Goal: Obtain resource: Obtain resource

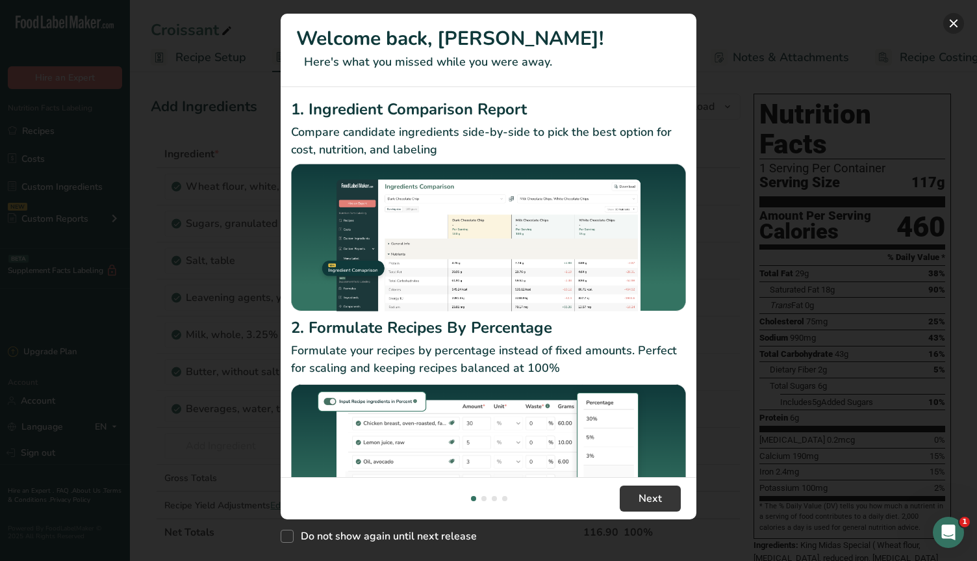
click at [954, 21] on button "New Features" at bounding box center [953, 23] width 21 height 21
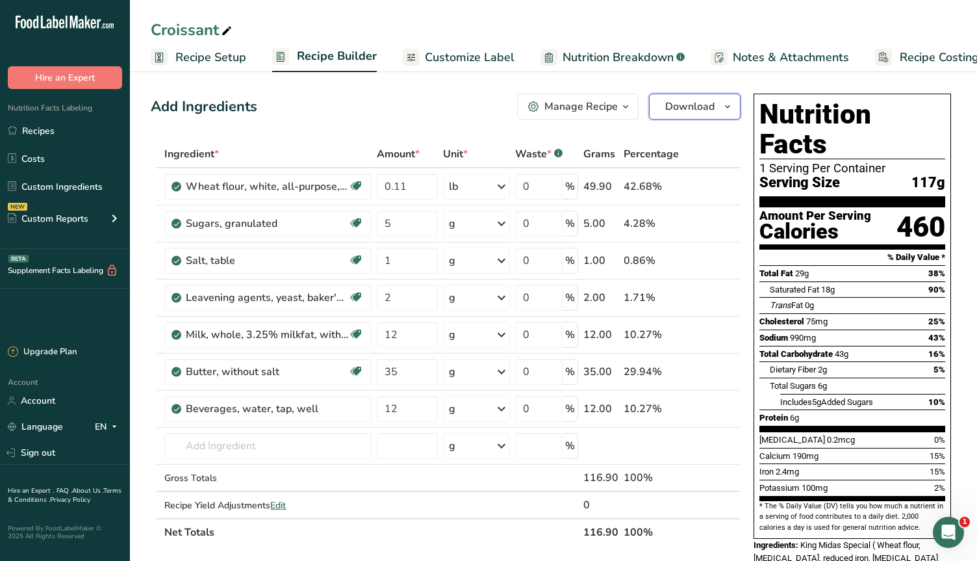
click at [699, 103] on span "Download" at bounding box center [689, 107] width 49 height 16
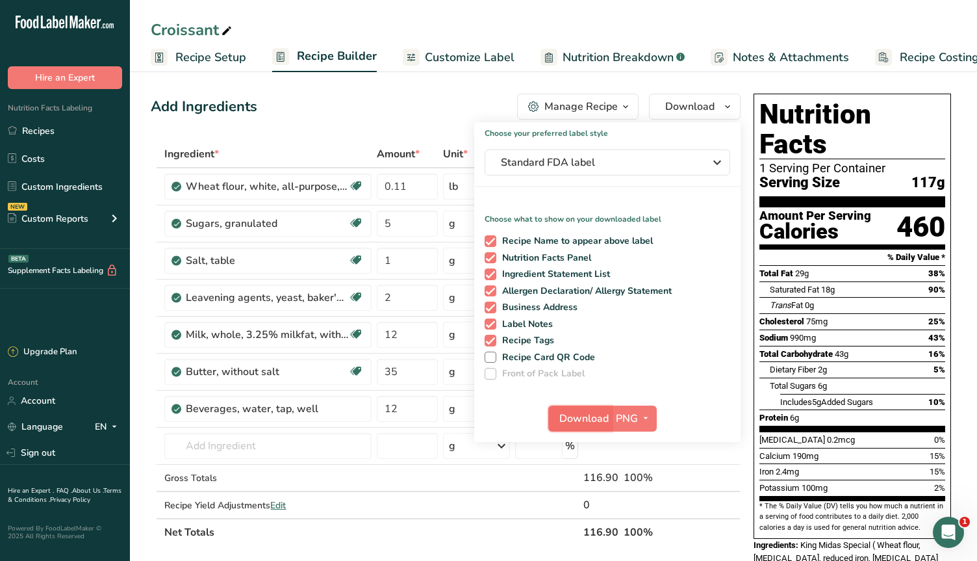
click at [593, 414] on span "Download" at bounding box center [583, 419] width 49 height 16
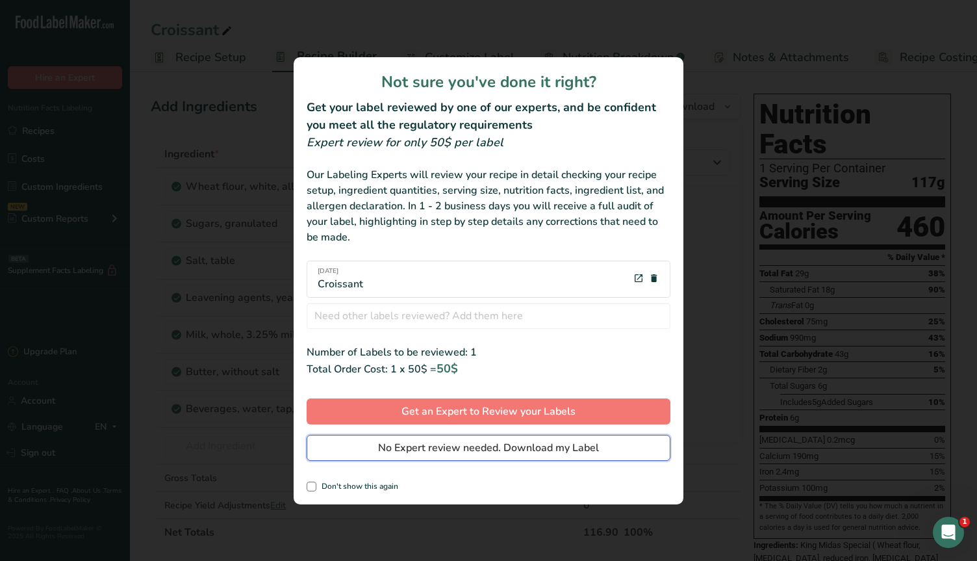
click at [421, 450] on span "No Expert review needed. Download my Label" at bounding box center [488, 448] width 221 height 16
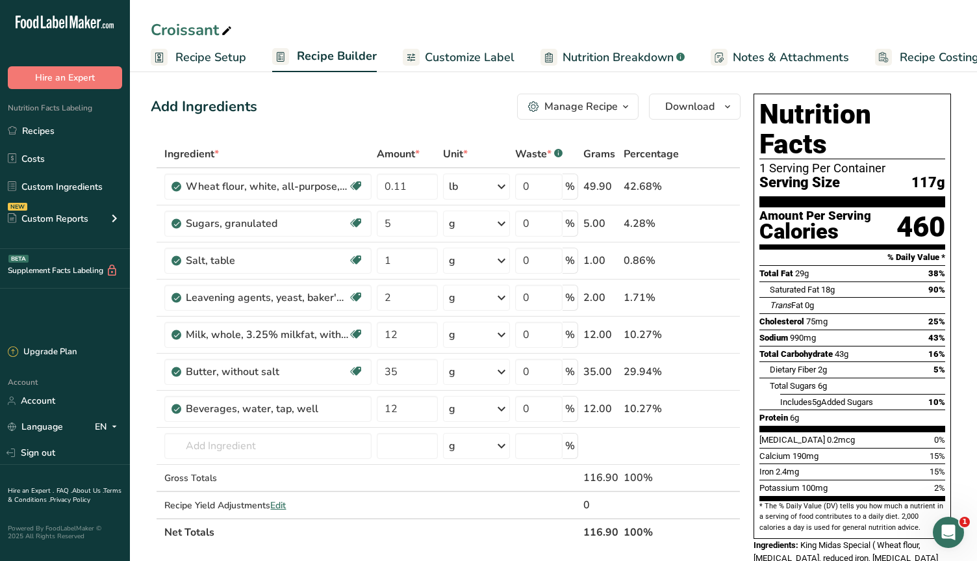
click at [338, 25] on div "Croissant" at bounding box center [553, 29] width 847 height 23
click at [50, 134] on link "Recipes" at bounding box center [65, 130] width 130 height 25
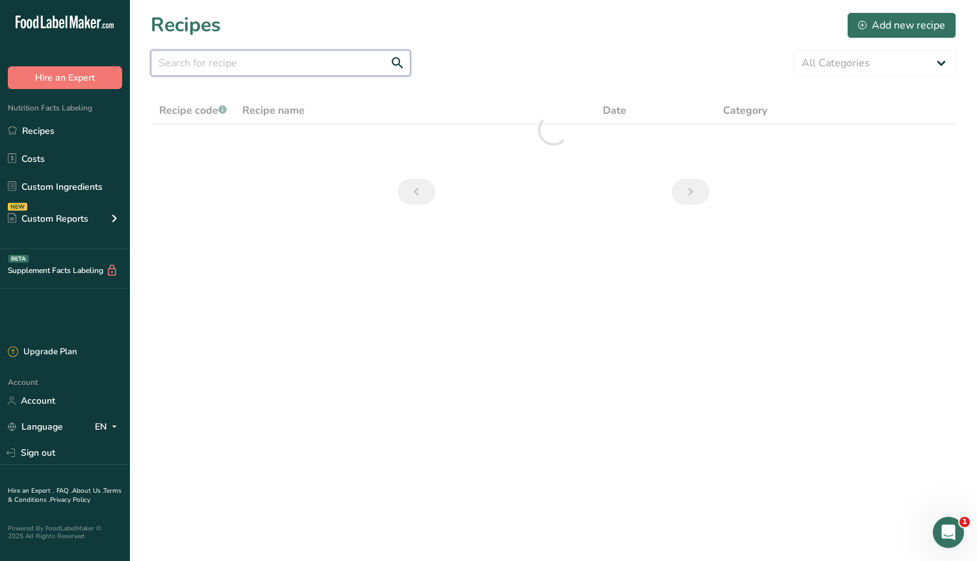
click at [297, 67] on input "text" at bounding box center [281, 63] width 260 height 26
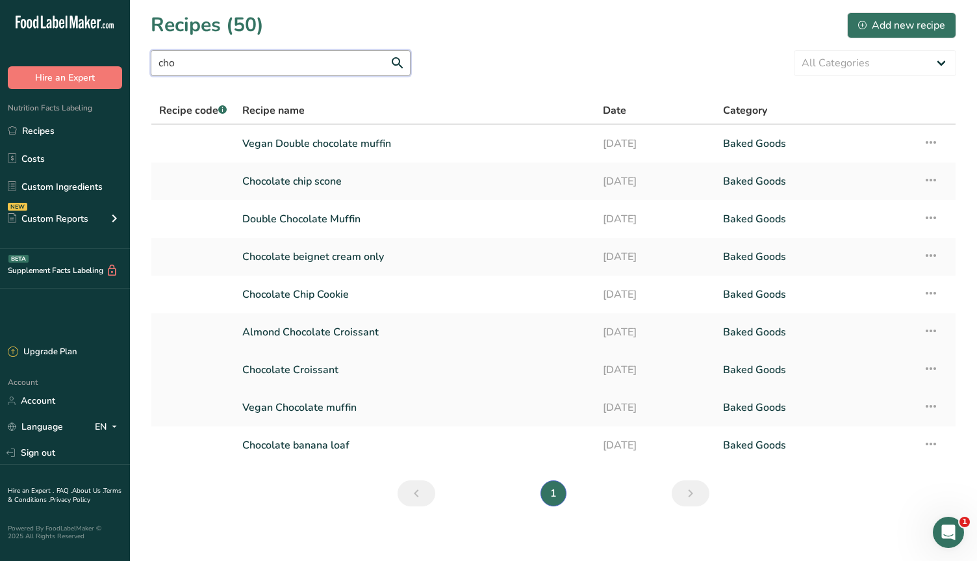
type input "cho"
click at [368, 371] on link "Chocolate Croissant" at bounding box center [414, 369] width 345 height 27
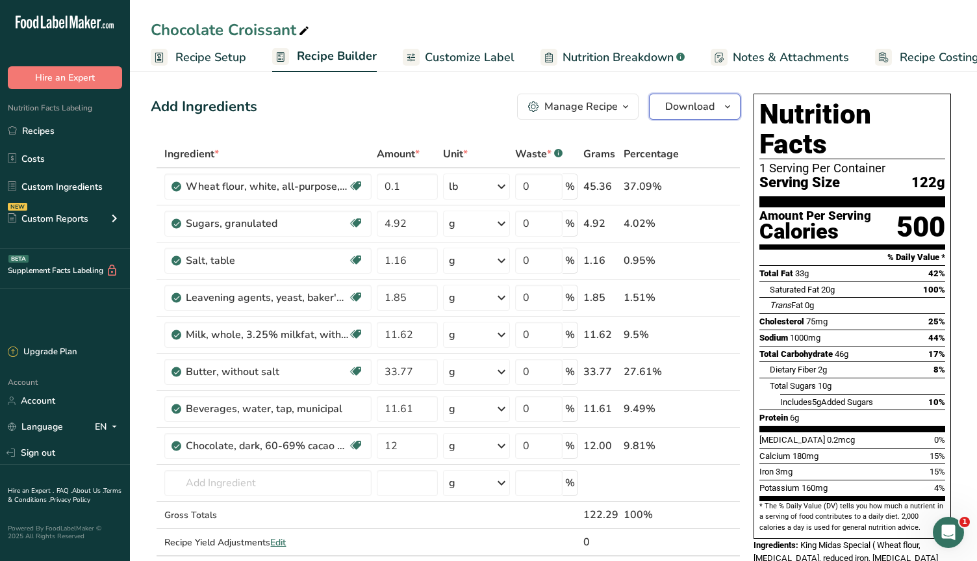
click at [691, 102] on span "Download" at bounding box center [689, 107] width 49 height 16
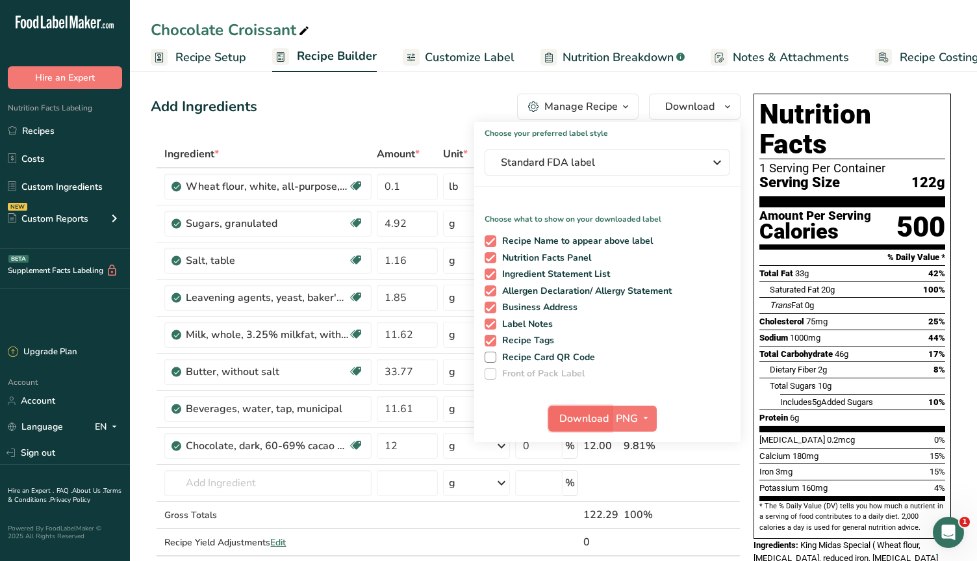
click at [570, 425] on button "Download" at bounding box center [580, 418] width 64 height 26
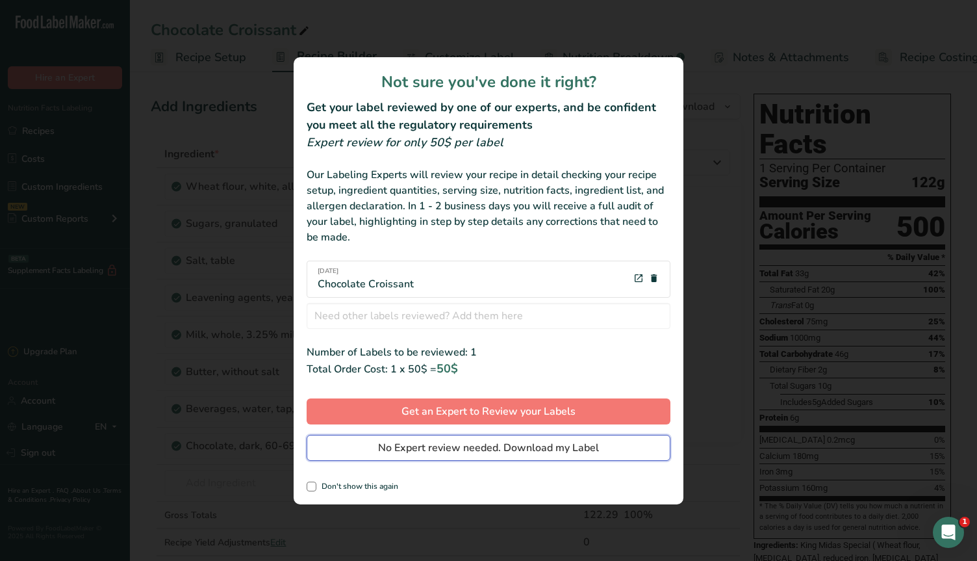
click at [393, 450] on span "No Expert review needed. Download my Label" at bounding box center [488, 448] width 221 height 16
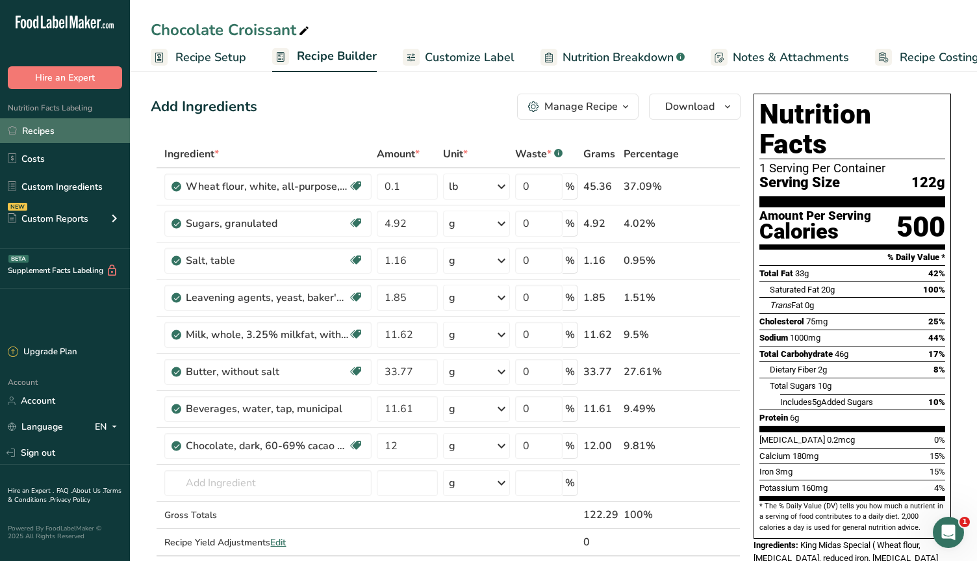
click at [61, 132] on link "Recipes" at bounding box center [65, 130] width 130 height 25
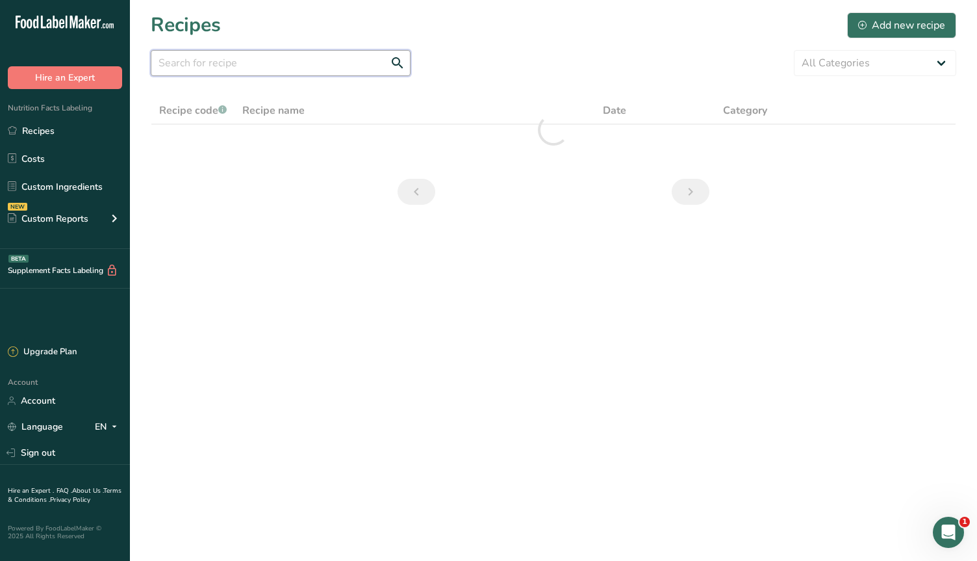
click at [339, 65] on input "text" at bounding box center [281, 63] width 260 height 26
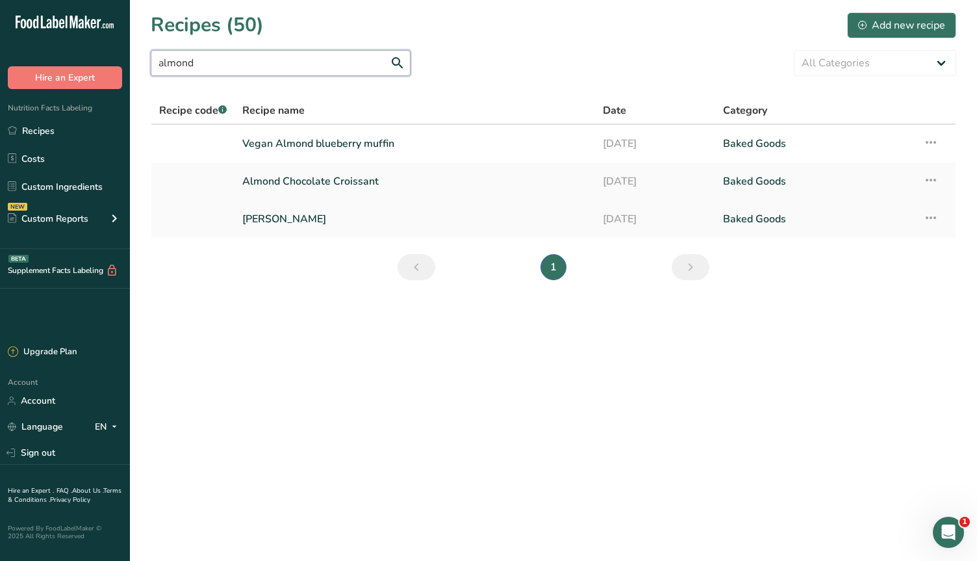
type input "almond"
click at [342, 217] on link "[PERSON_NAME]" at bounding box center [414, 218] width 345 height 27
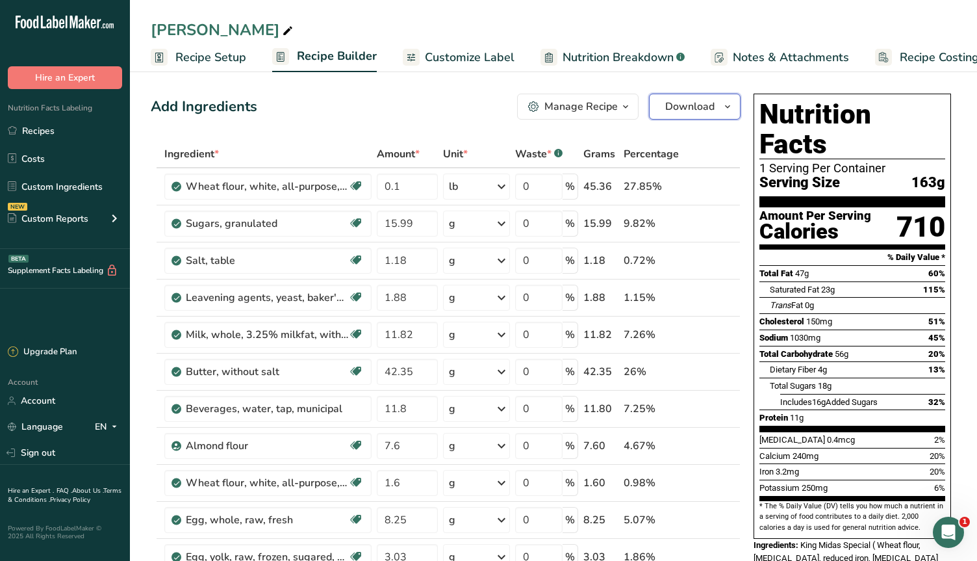
click at [693, 108] on span "Download" at bounding box center [689, 107] width 49 height 16
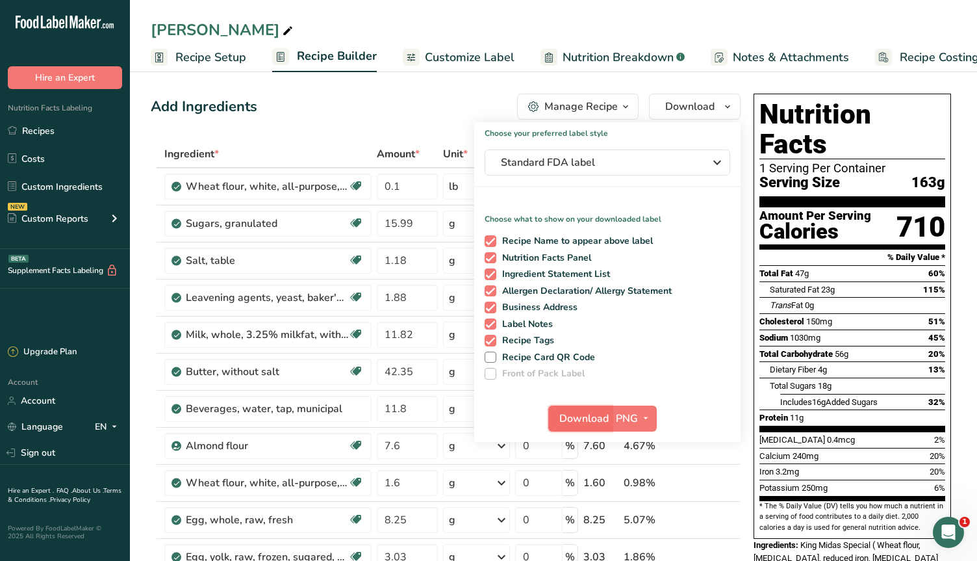
click at [576, 420] on span "Download" at bounding box center [583, 419] width 49 height 16
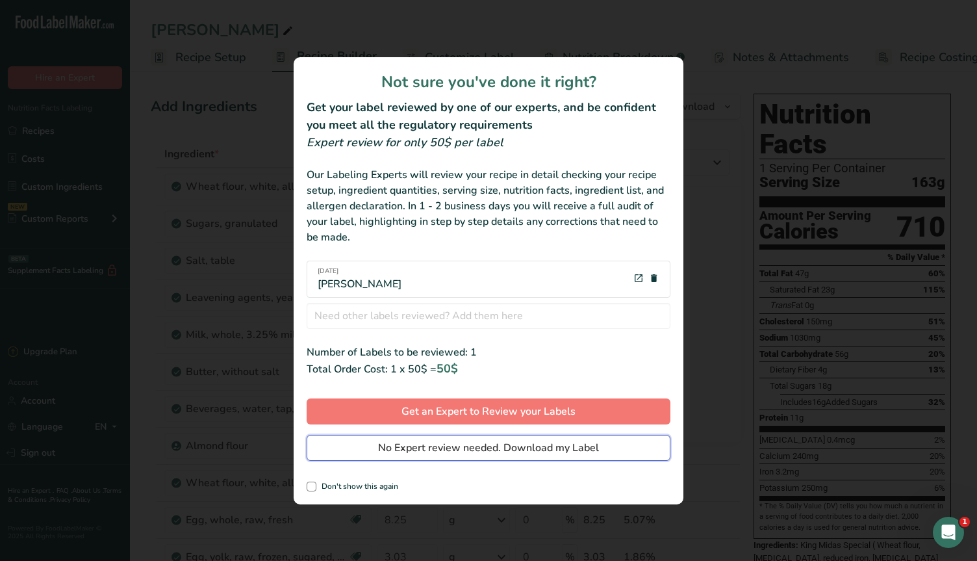
click at [464, 443] on span "No Expert review needed. Download my Label" at bounding box center [488, 448] width 221 height 16
